Goal: Find specific page/section: Find specific page/section

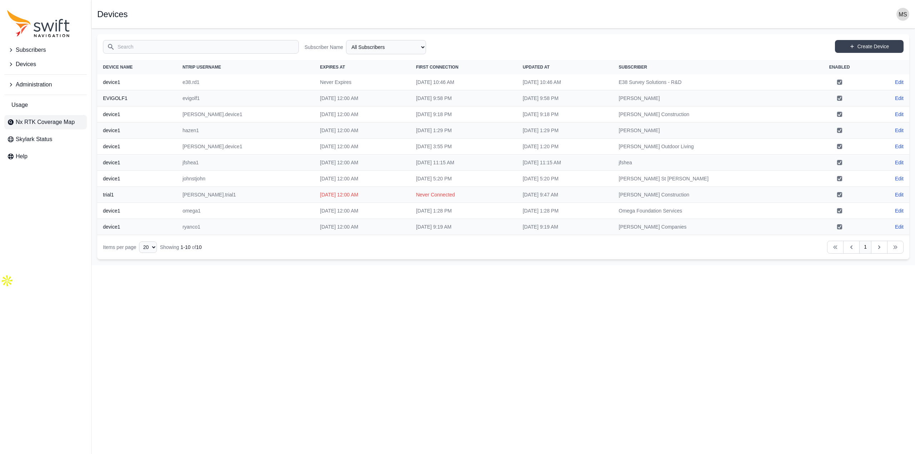
click at [47, 121] on span "Nx RTK Coverage Map" at bounding box center [45, 122] width 59 height 9
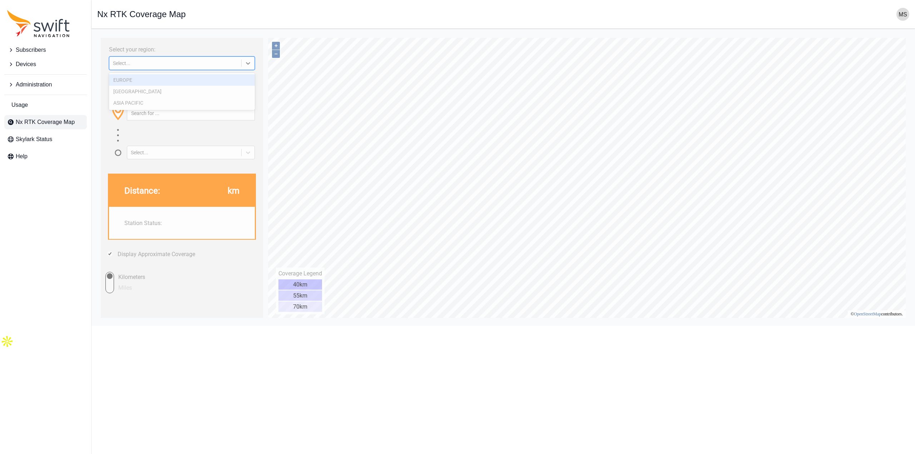
click at [154, 59] on div "Select..." at bounding box center [182, 63] width 146 height 14
click at [134, 89] on div "[GEOGRAPHIC_DATA]" at bounding box center [182, 91] width 146 height 11
click at [170, 112] on input "text" at bounding box center [190, 114] width 127 height 14
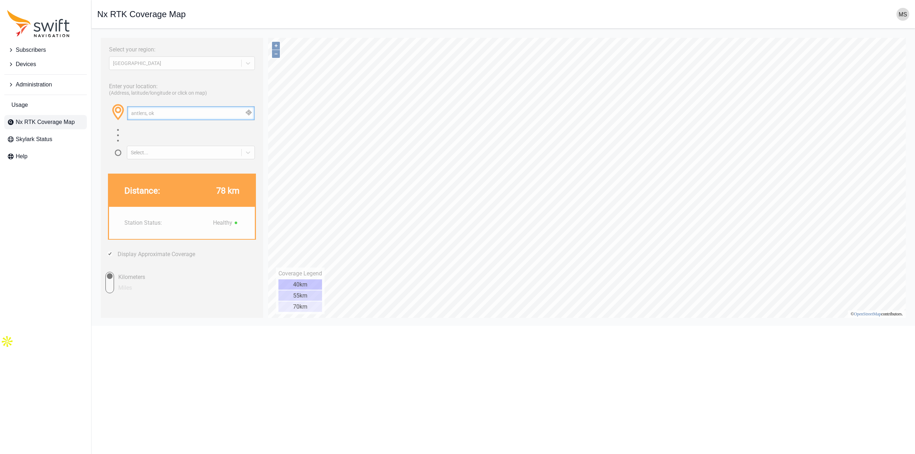
type input "antlers, ok"
